Goal: Browse casually: Explore the website without a specific task or goal

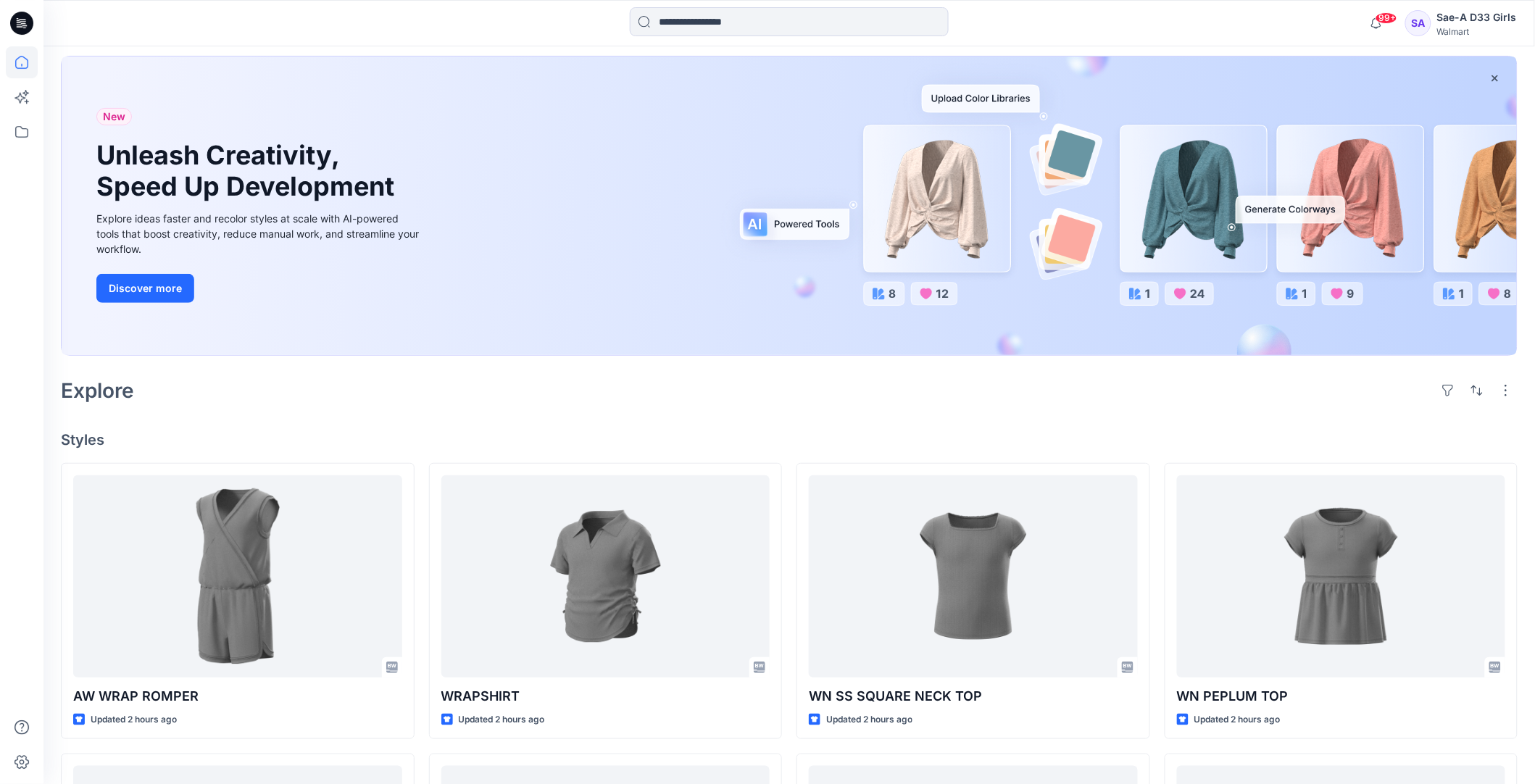
scroll to position [90, 0]
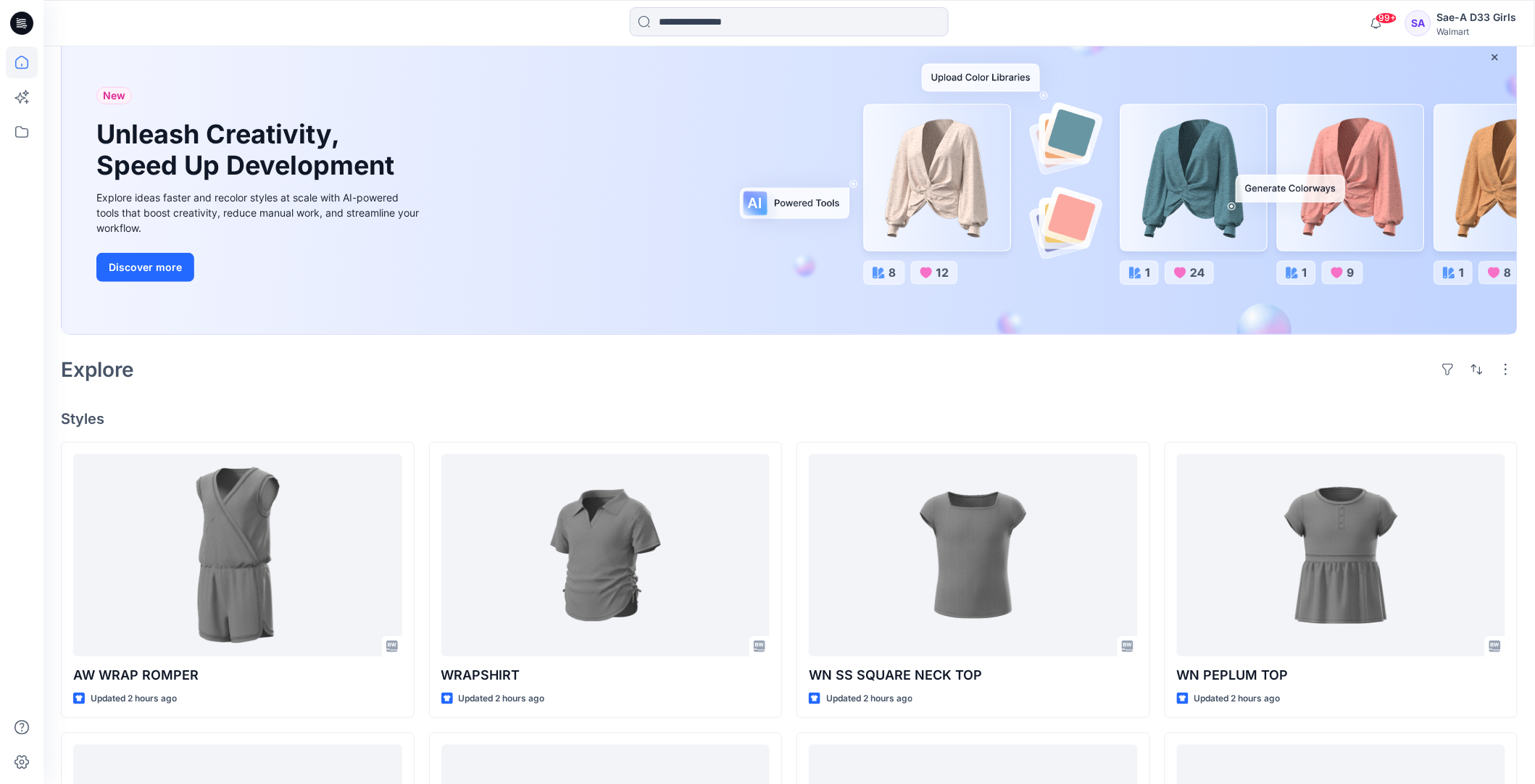
click at [805, 407] on div "Welcome back, Sae-A D33 New New Unleash Creativity, Speed Up Development Explor…" at bounding box center [789, 662] width 1492 height 1412
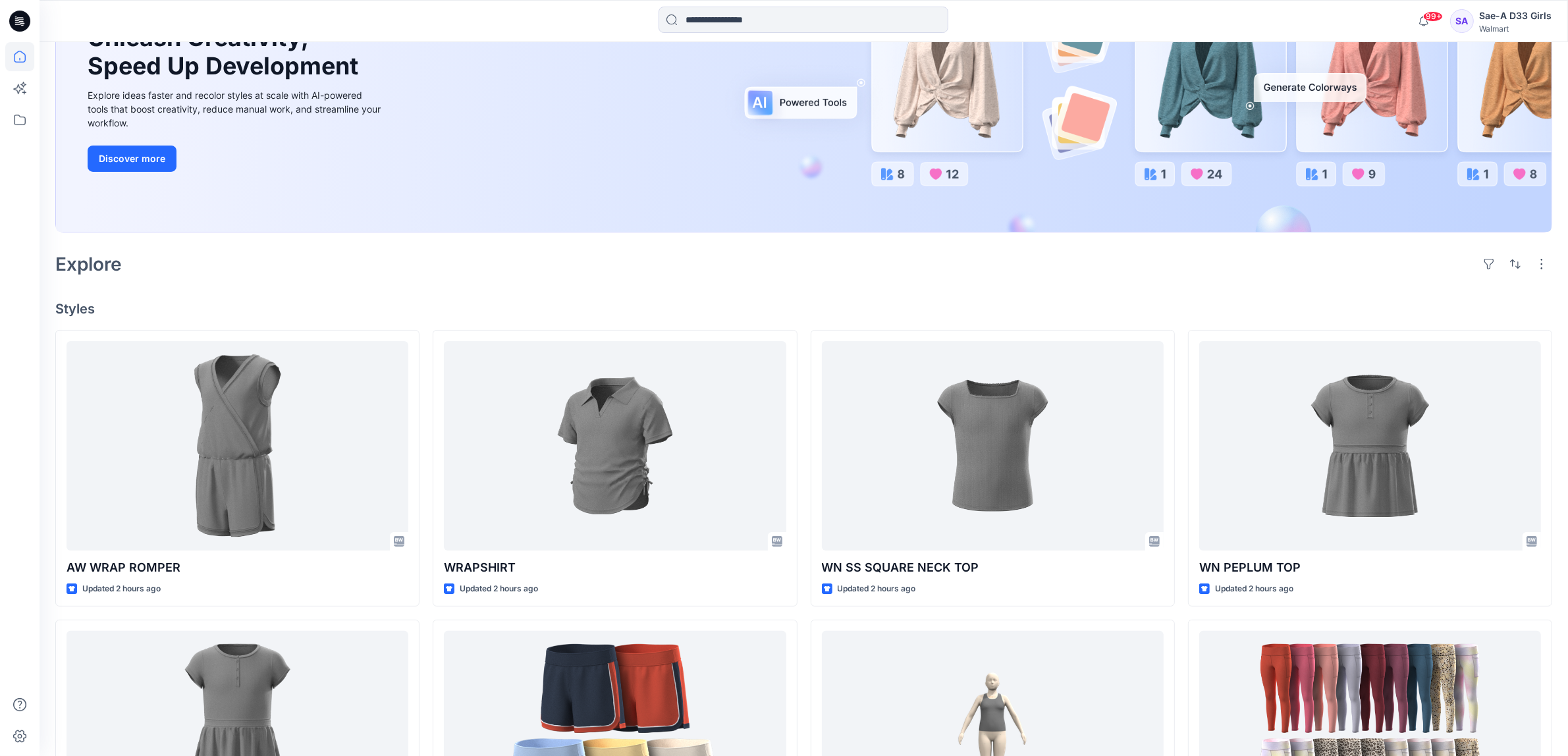
scroll to position [261, 0]
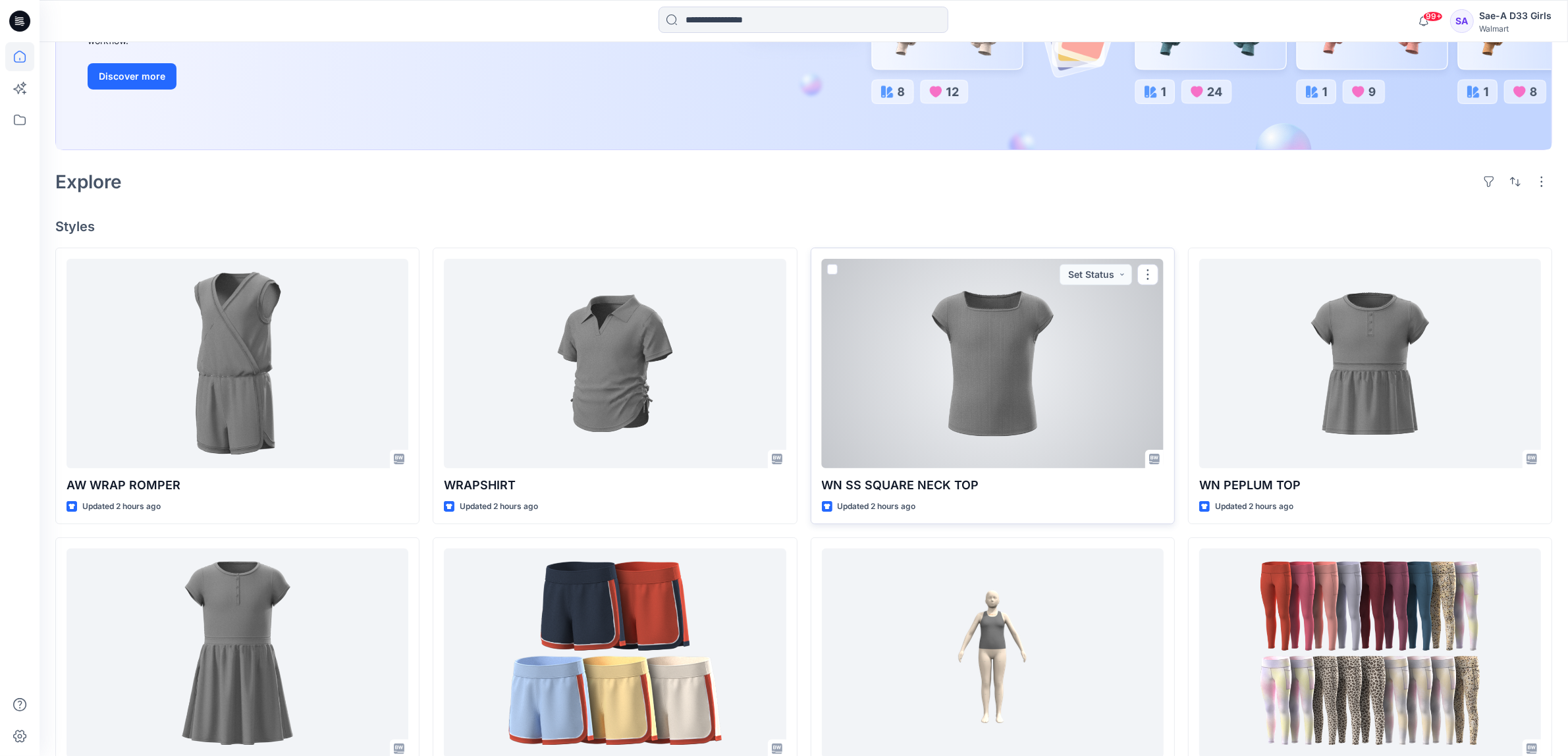
click at [976, 394] on div at bounding box center [993, 363] width 342 height 209
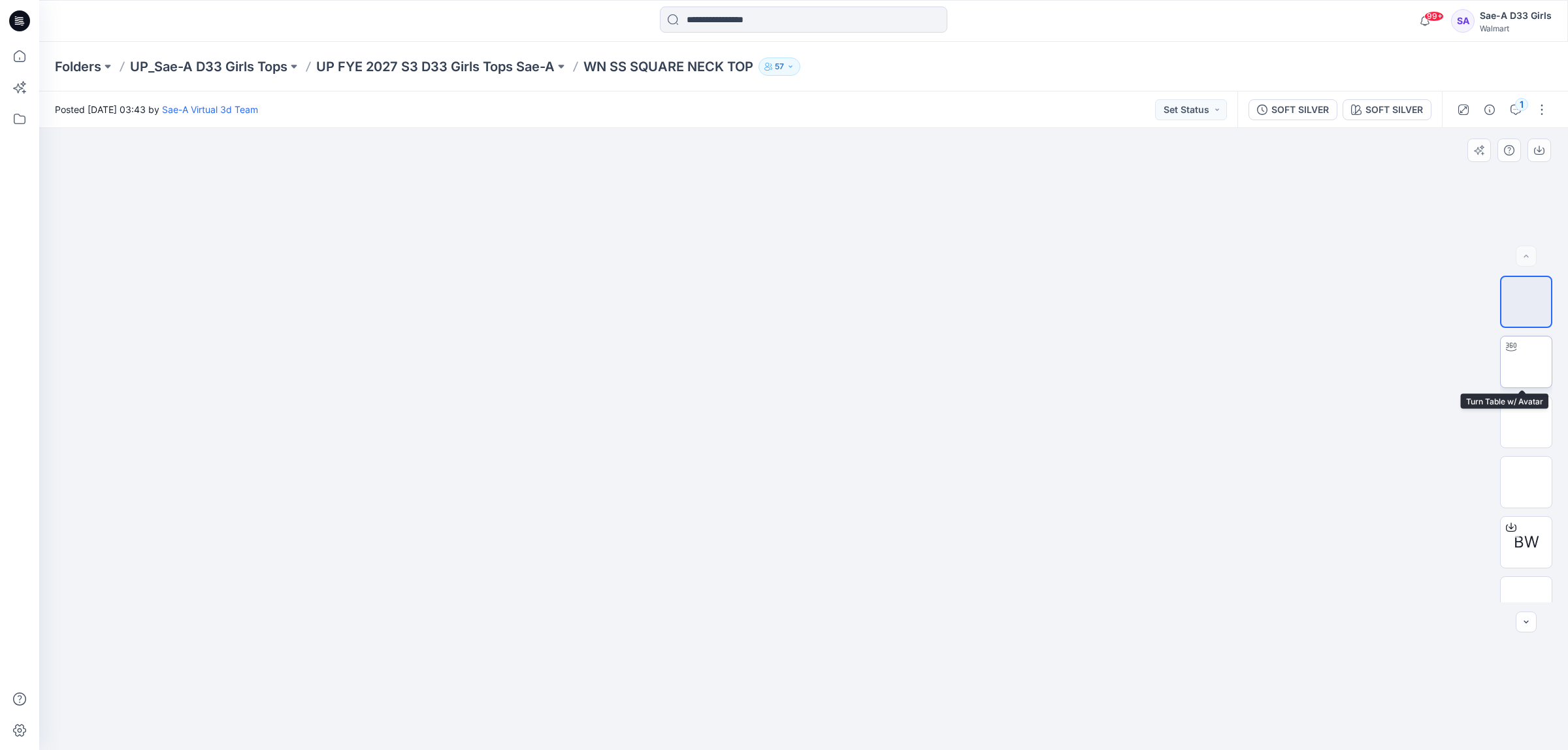
click at [1383, 362] on img at bounding box center [1526, 362] width 0 height 0
click at [1383, 433] on img at bounding box center [1526, 421] width 51 height 27
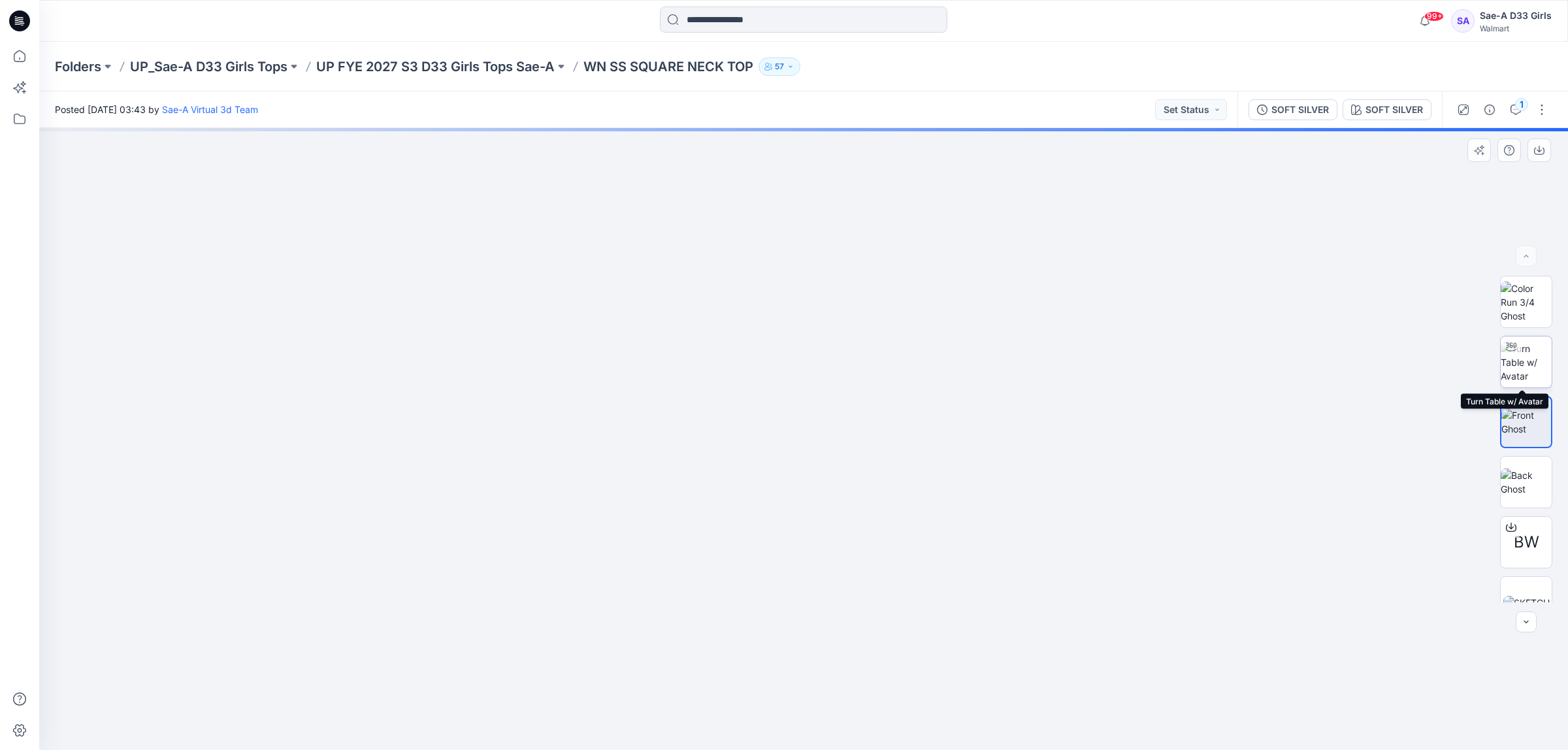
click at [1383, 354] on img at bounding box center [1526, 361] width 51 height 41
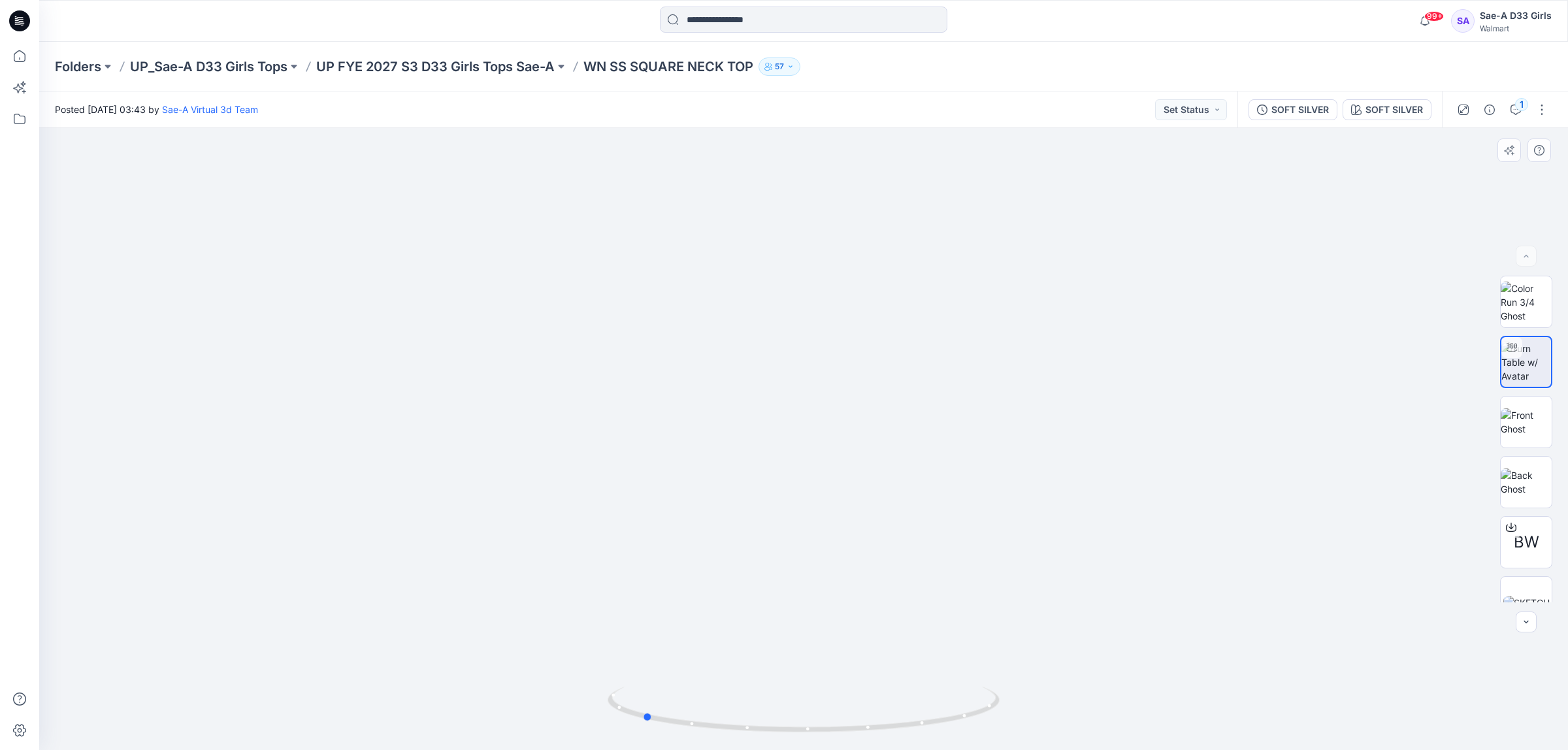
drag, startPoint x: 928, startPoint y: 464, endPoint x: 836, endPoint y: 437, distance: 95.9
click at [766, 461] on div at bounding box center [803, 439] width 1529 height 622
drag, startPoint x: 821, startPoint y: 449, endPoint x: 913, endPoint y: 449, distance: 92.0
click at [913, 449] on div at bounding box center [803, 439] width 1529 height 622
drag, startPoint x: 772, startPoint y: 449, endPoint x: 811, endPoint y: 460, distance: 40.5
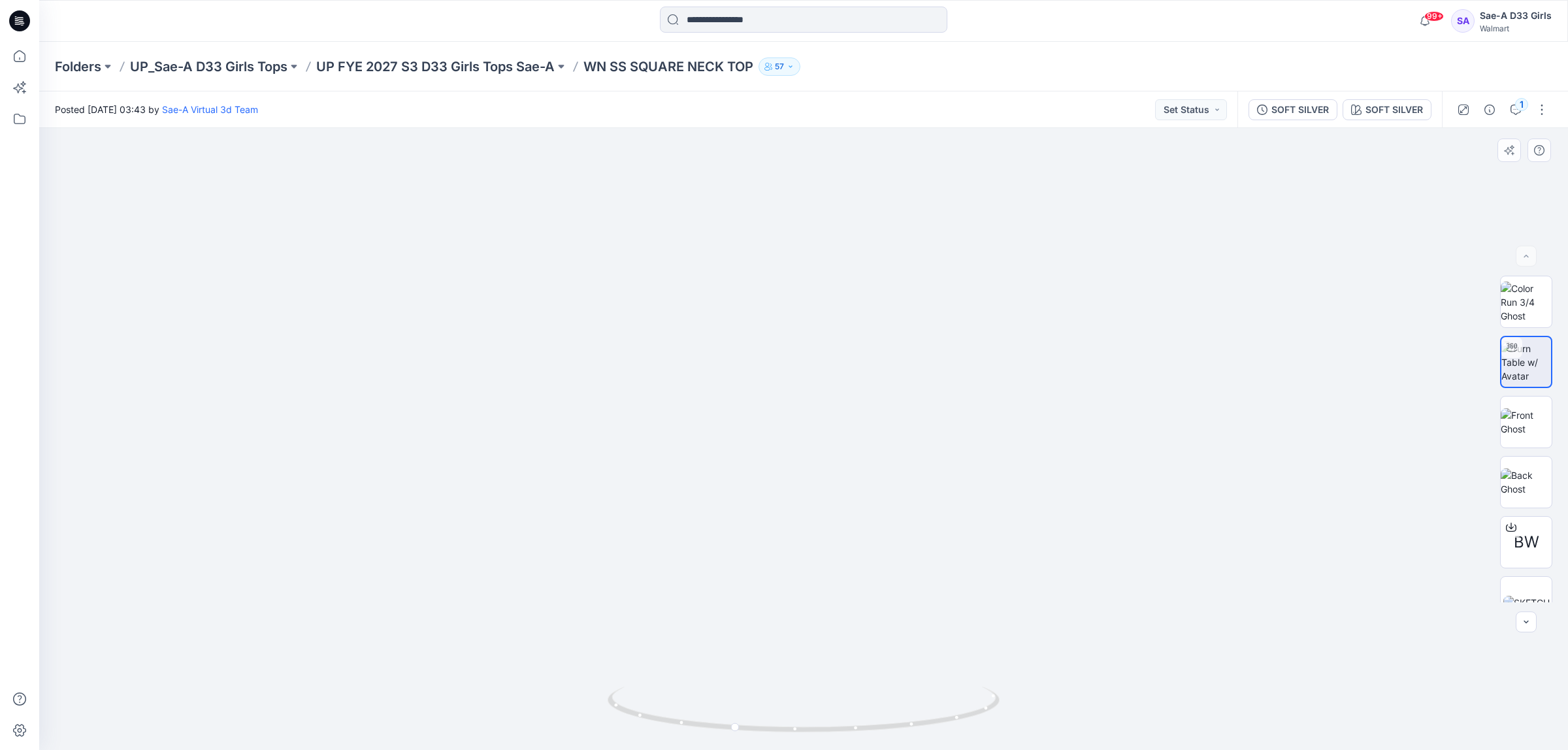
click at [811, 460] on img at bounding box center [804, 361] width 958 height 778
drag, startPoint x: 848, startPoint y: 448, endPoint x: 801, endPoint y: 442, distance: 47.4
click at [801, 442] on img at bounding box center [804, 359] width 958 height 781
drag, startPoint x: 779, startPoint y: 449, endPoint x: 846, endPoint y: 455, distance: 67.3
click at [846, 455] on img at bounding box center [804, 361] width 958 height 778
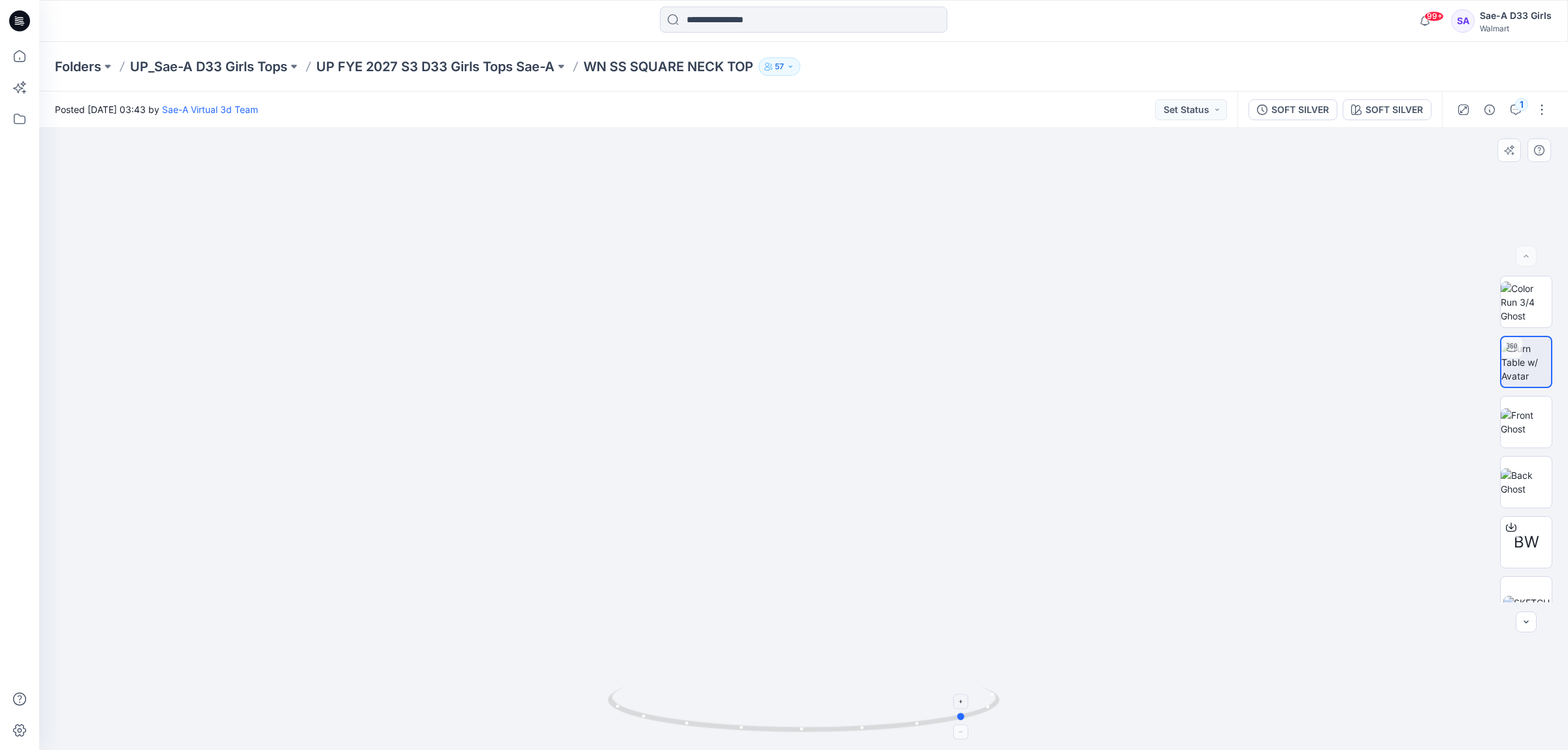
drag, startPoint x: 808, startPoint y: 732, endPoint x: 650, endPoint y: 731, distance: 158.0
click at [650, 706] on icon at bounding box center [805, 711] width 395 height 49
click at [1227, 373] on div at bounding box center [803, 439] width 1529 height 622
